Goal: Transaction & Acquisition: Purchase product/service

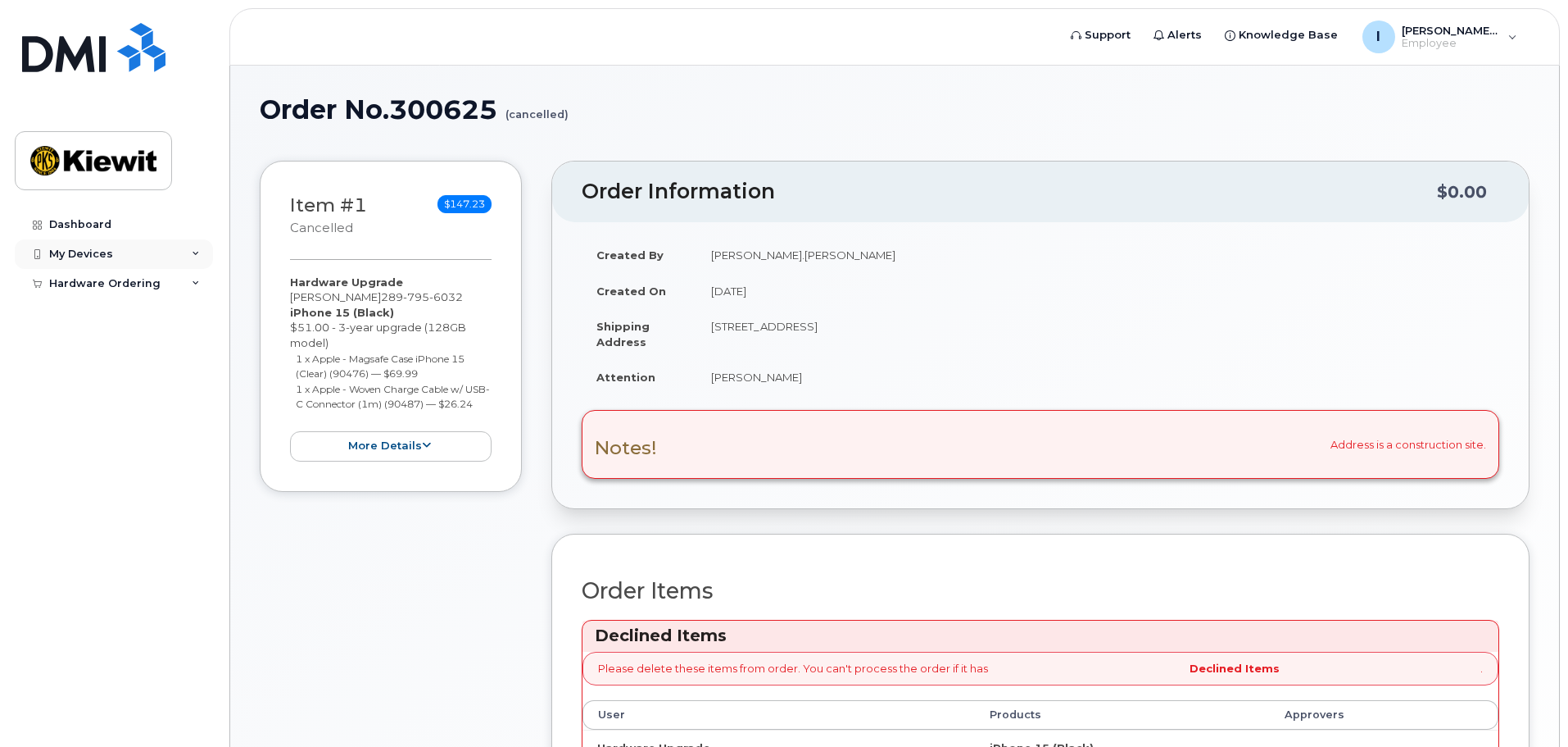
click at [131, 250] on div "My Devices" at bounding box center [114, 254] width 198 height 29
click at [146, 252] on div "My Devices" at bounding box center [114, 254] width 198 height 29
click at [138, 284] on div "Hardware Ordering" at bounding box center [104, 283] width 111 height 13
click at [120, 278] on div "Hardware Ordering" at bounding box center [104, 283] width 111 height 13
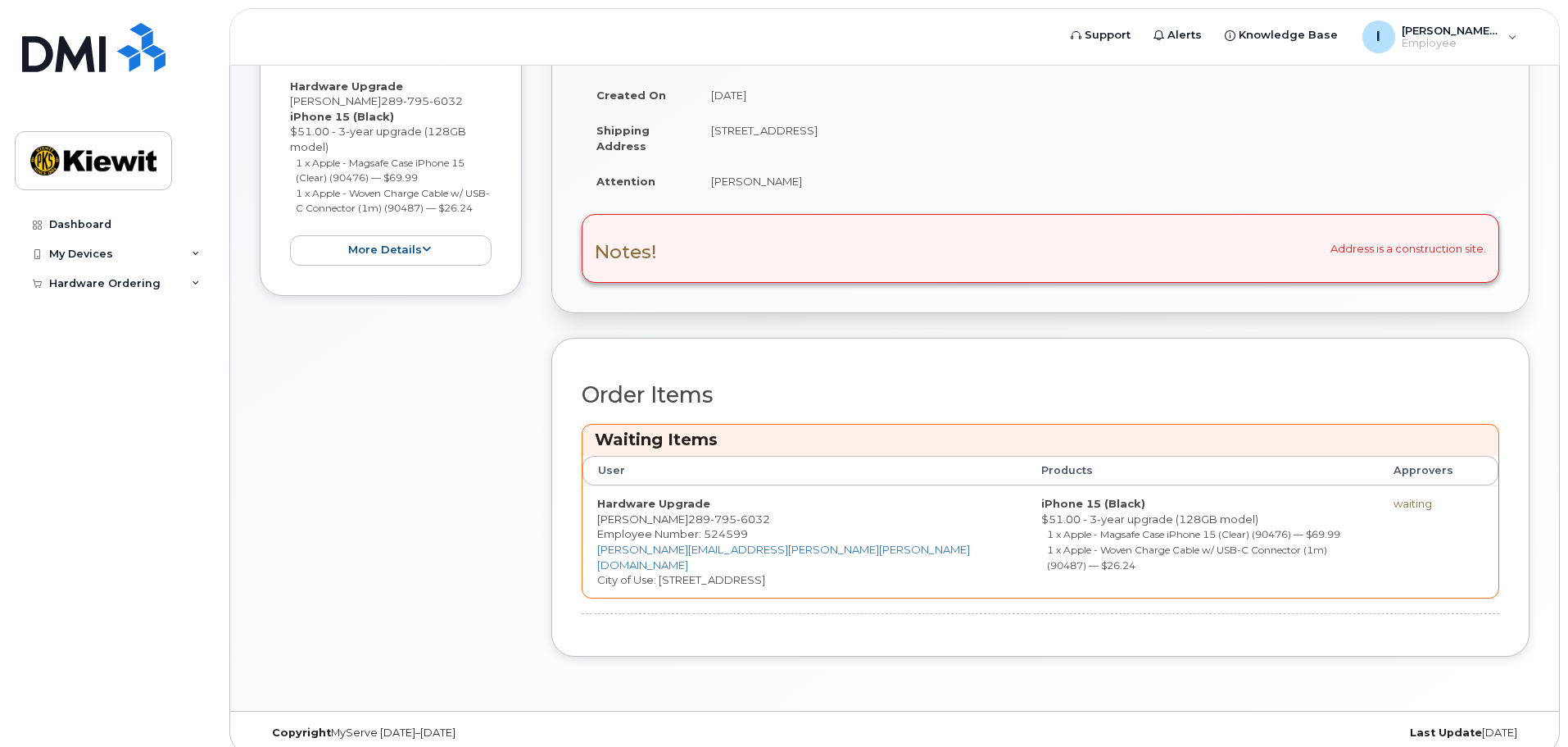
scroll to position [198, 0]
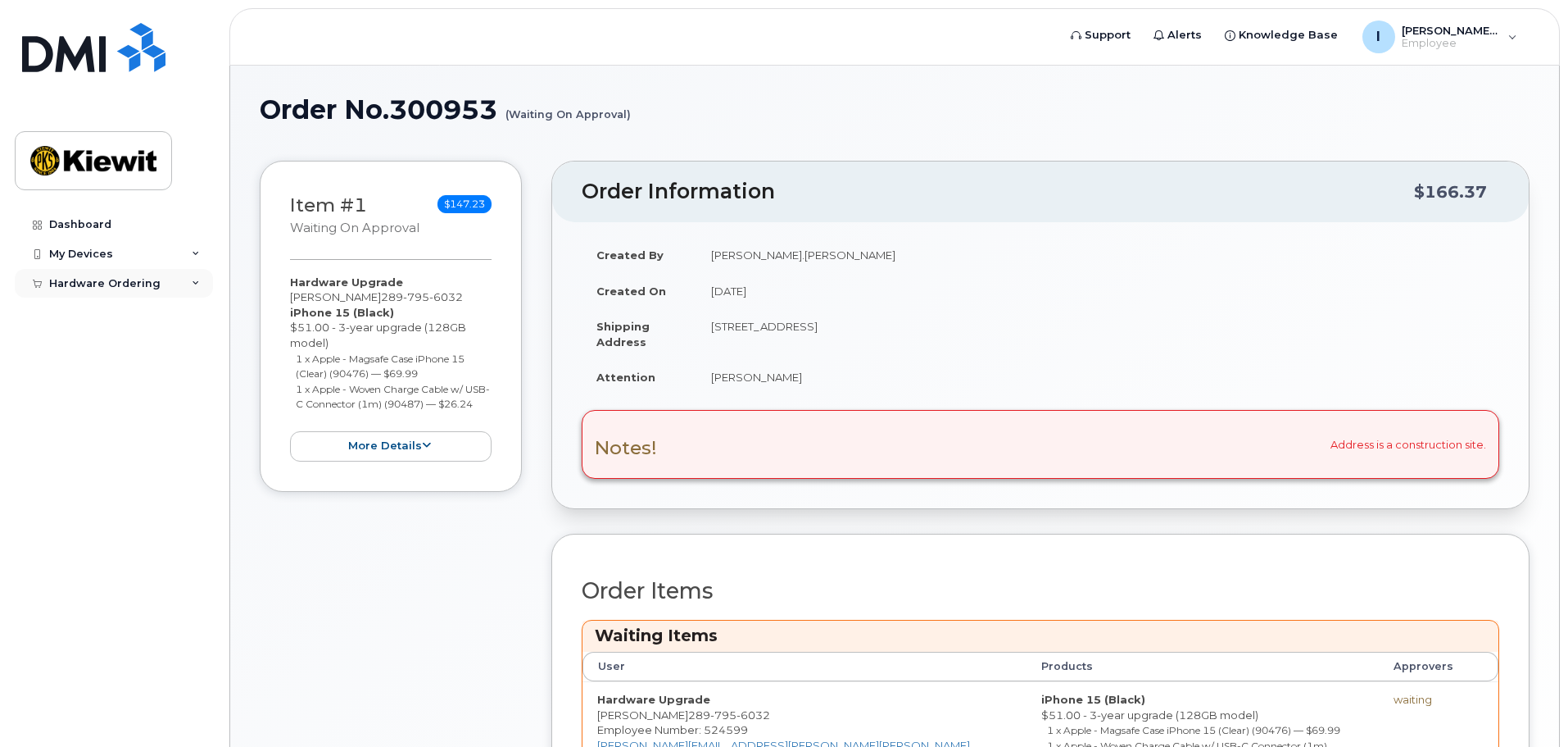
click at [202, 284] on div "Hardware Ordering" at bounding box center [114, 283] width 198 height 29
click at [195, 282] on icon at bounding box center [196, 284] width 9 height 9
click at [195, 251] on icon at bounding box center [196, 254] width 9 height 9
